Goal: Information Seeking & Learning: Find specific fact

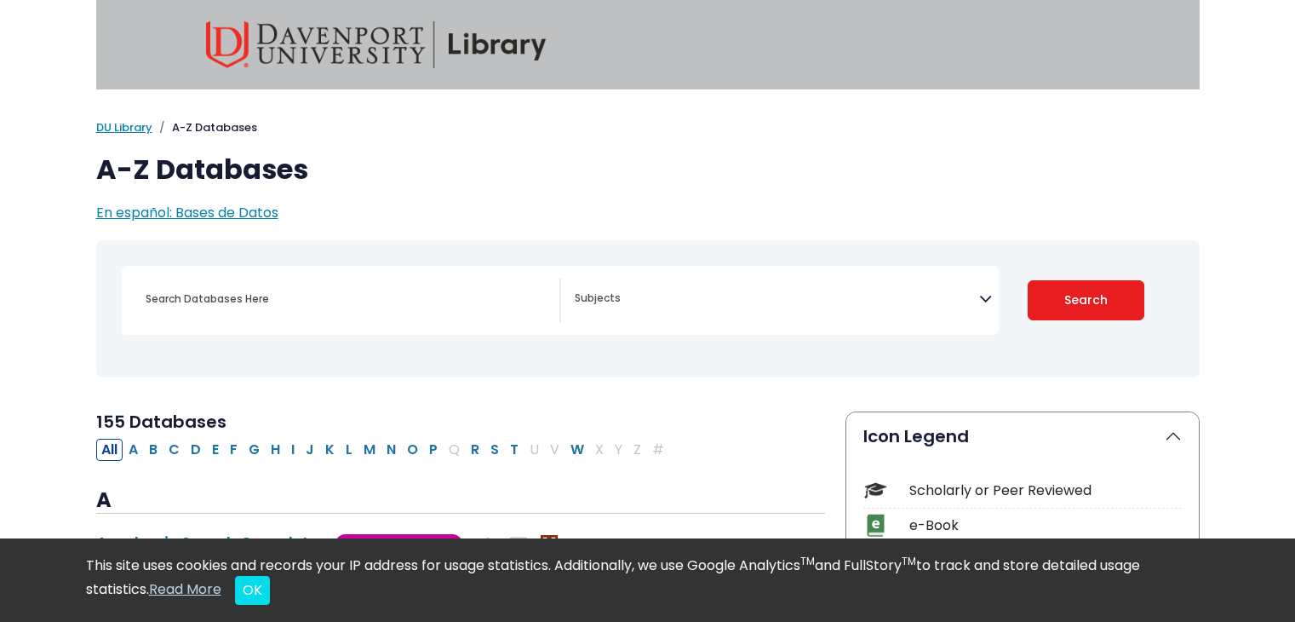
select select "Database Subject Filter"
click at [250, 215] on span "En español: Bases de Datos" at bounding box center [187, 213] width 182 height 20
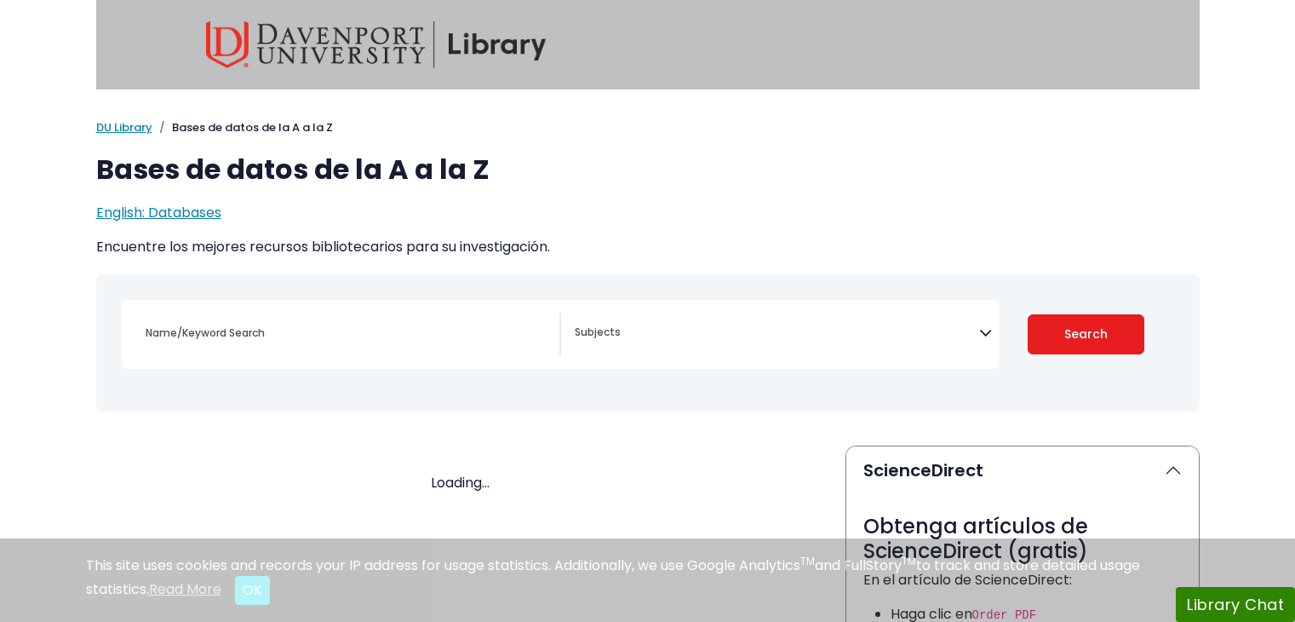
select select "Database Subject Filter"
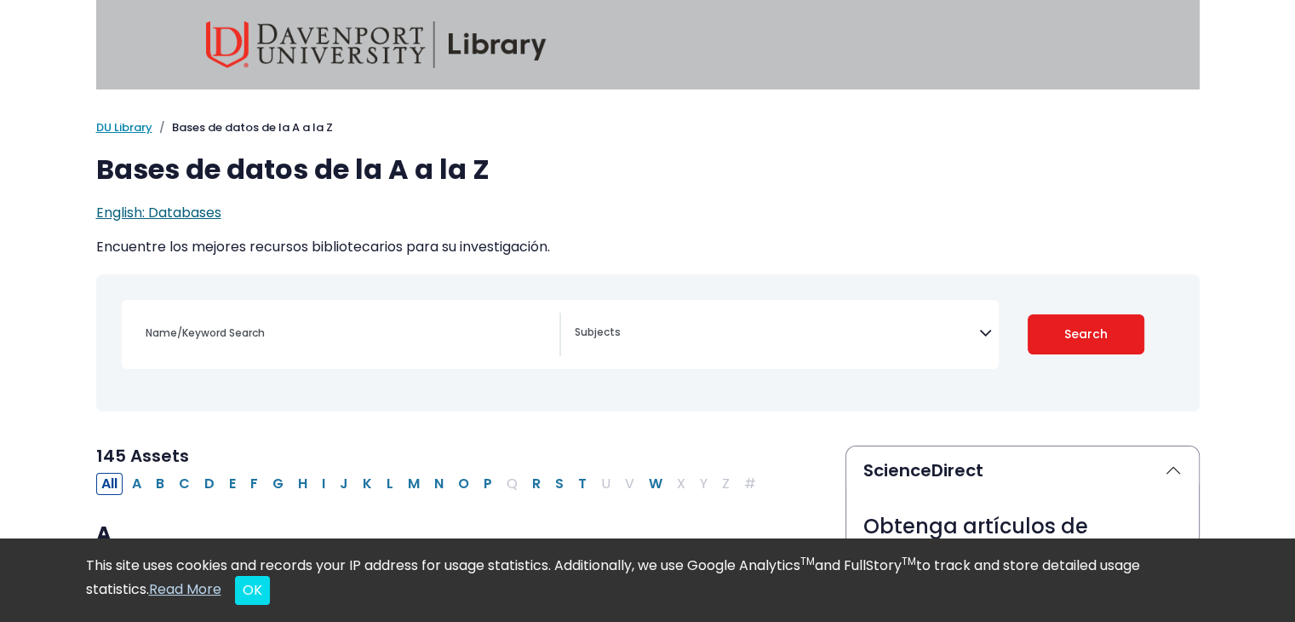
click at [192, 211] on span "English: Databases" at bounding box center [158, 213] width 125 height 20
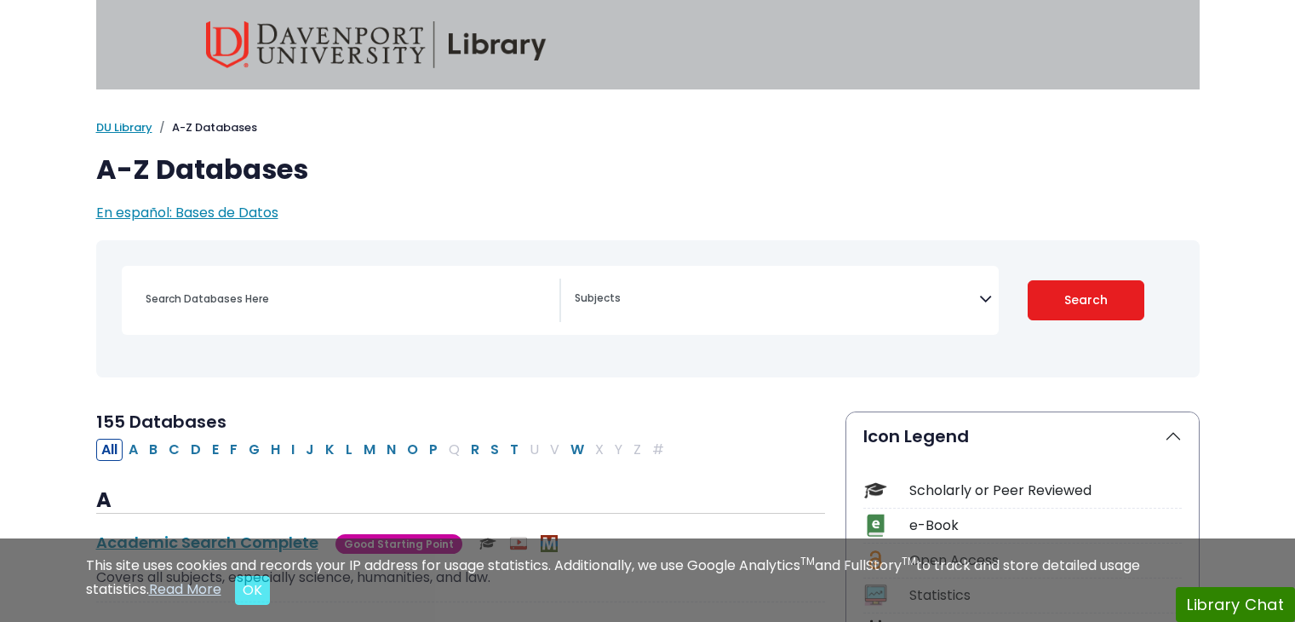
select select "Database Subject Filter"
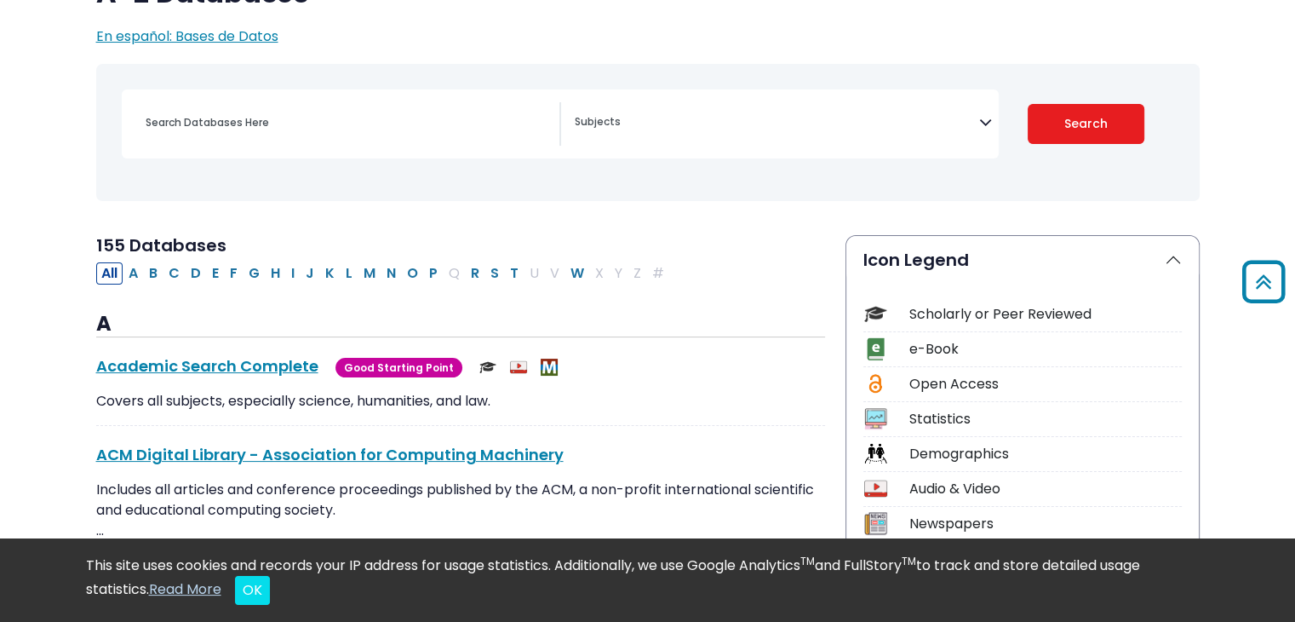
scroll to position [117, 0]
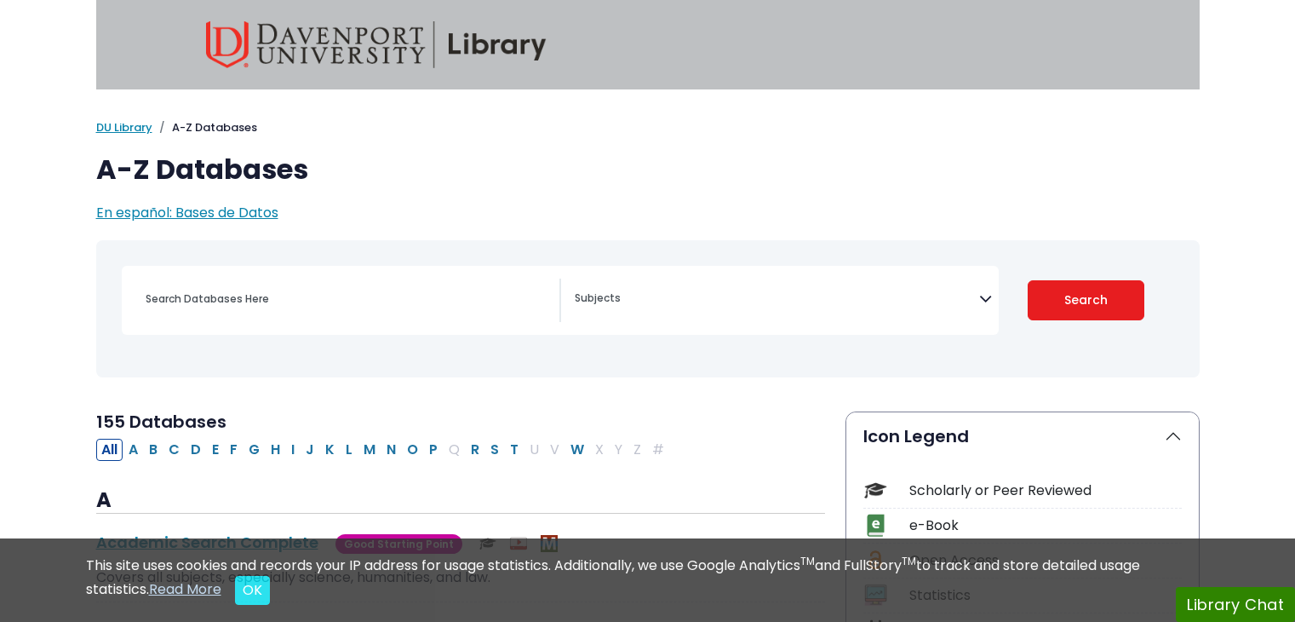
select select "Database Subject Filter"
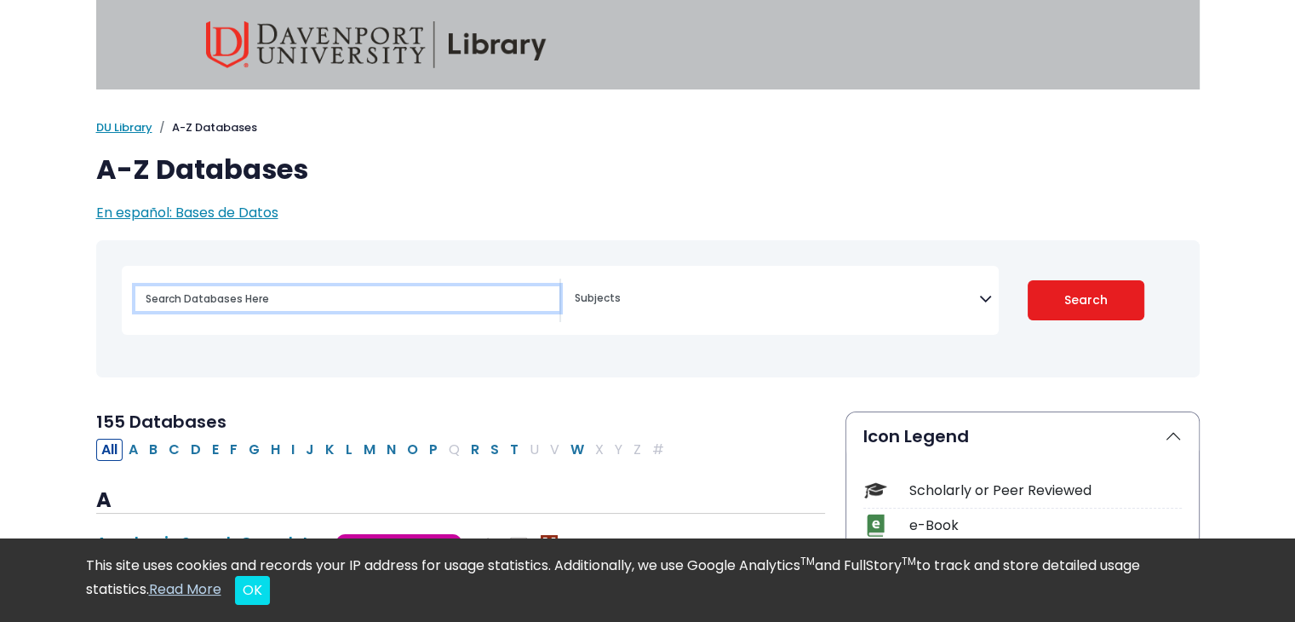
click at [414, 311] on input "Search database by title or keyword" at bounding box center [347, 298] width 424 height 25
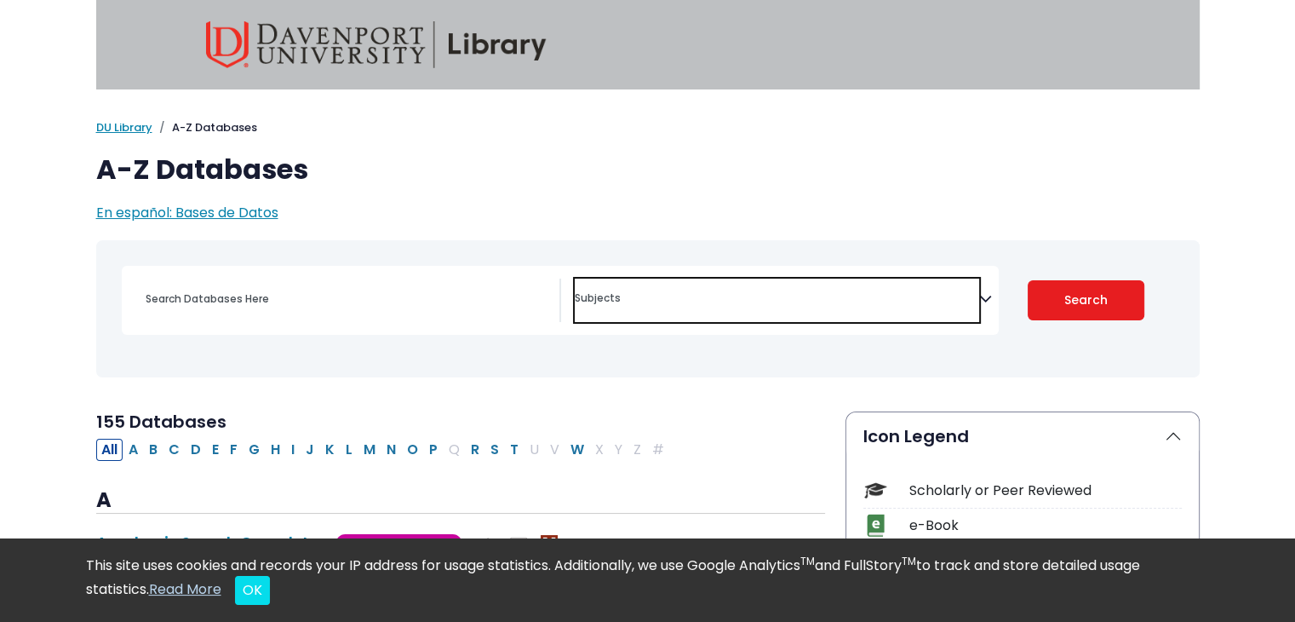
click at [620, 306] on textarea "Search" at bounding box center [777, 300] width 405 height 14
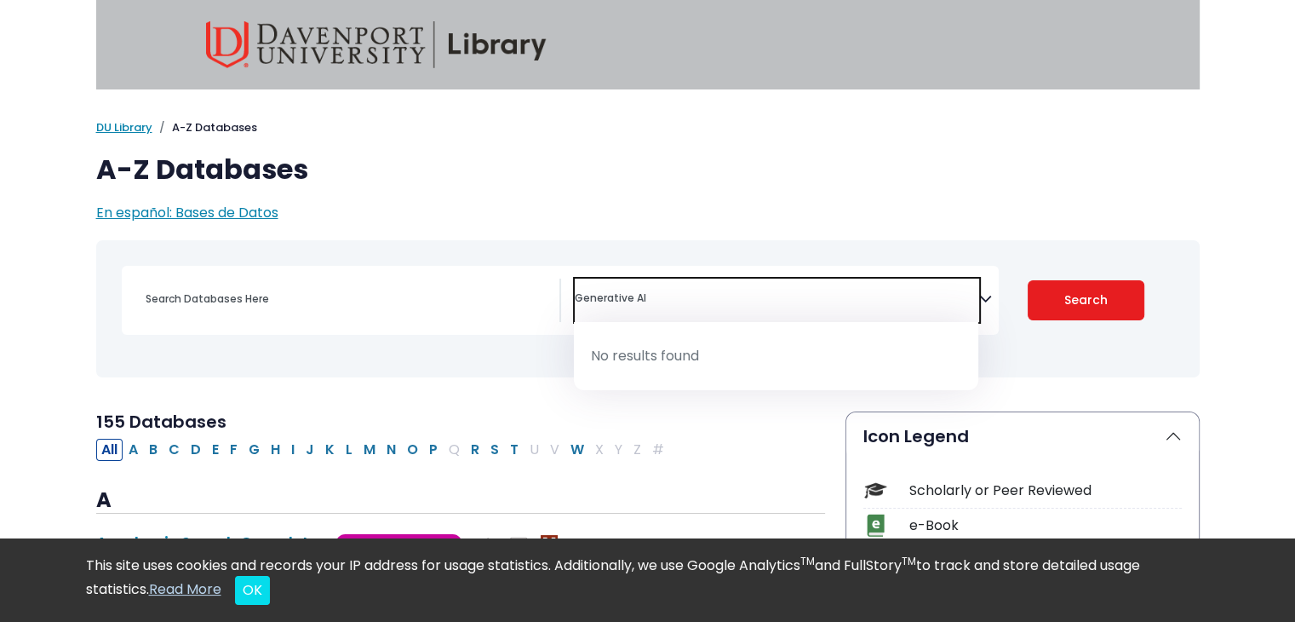
type textarea "Generative AI"
click at [872, 289] on span "Generative AI" at bounding box center [777, 296] width 405 height 20
click at [721, 278] on span "Generative AI" at bounding box center [777, 299] width 405 height 43
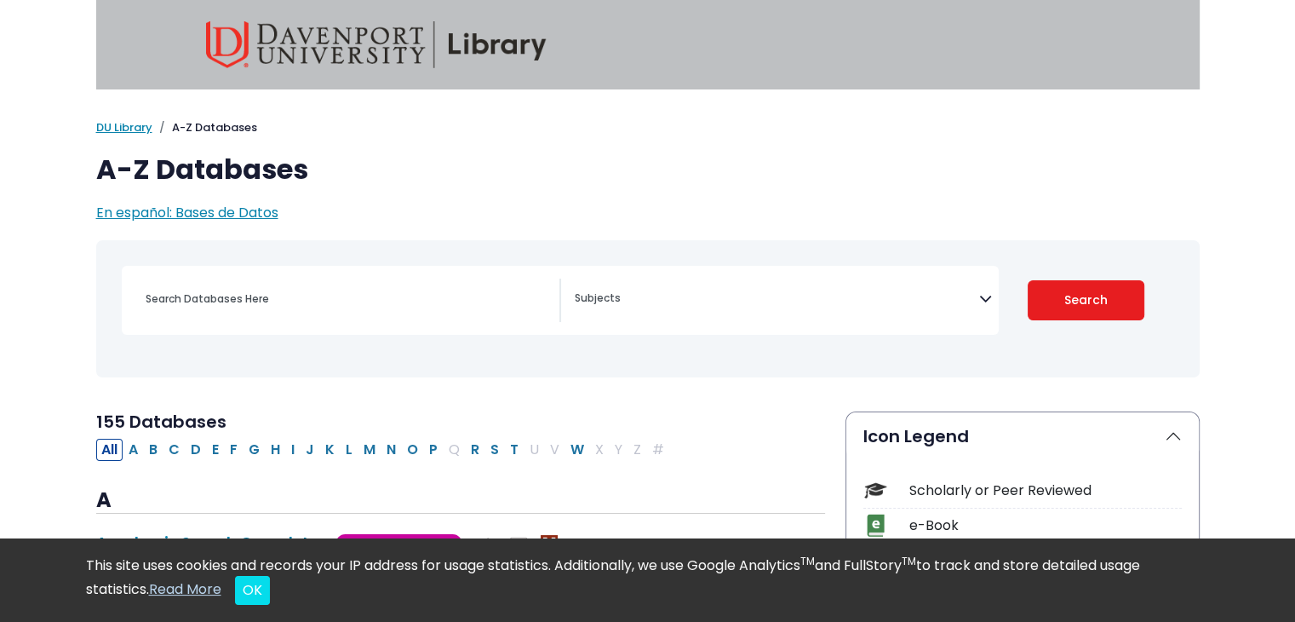
click at [981, 294] on icon "Search filters" at bounding box center [985, 296] width 13 height 26
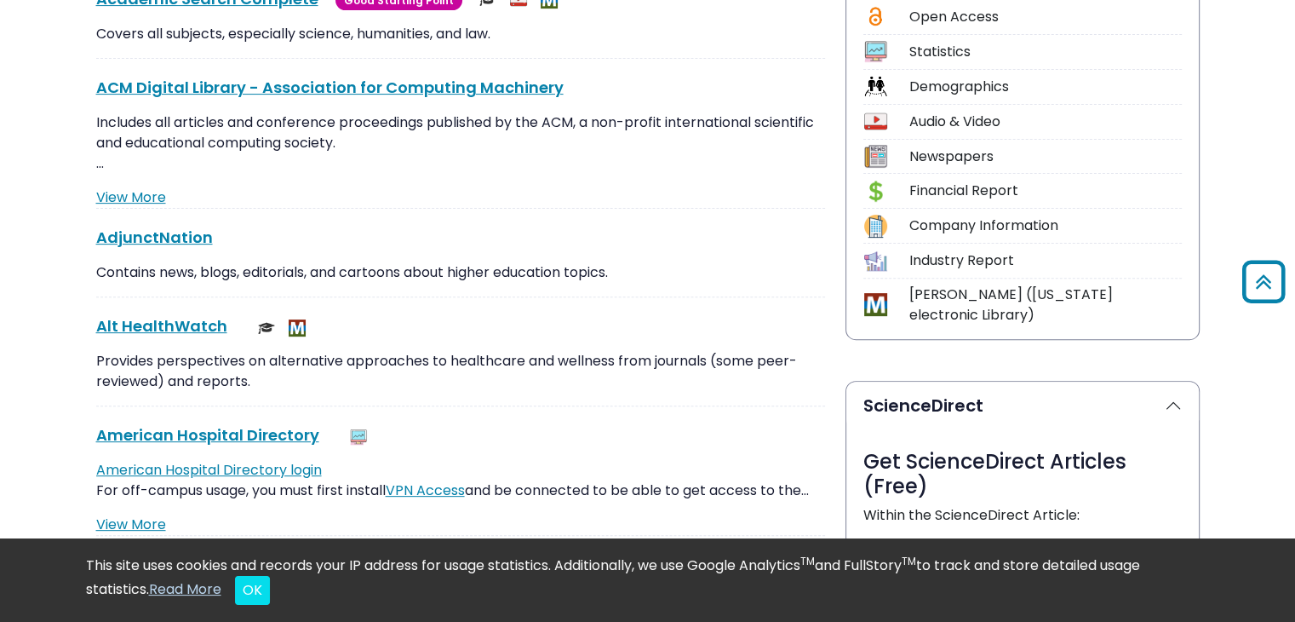
scroll to position [1087, 0]
